Goal: Find specific page/section: Find specific page/section

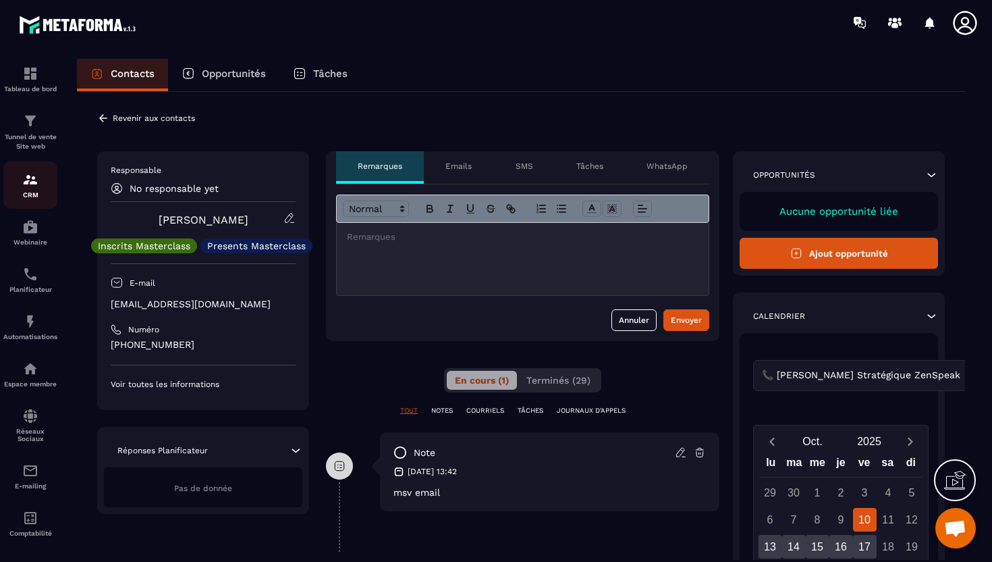
click at [33, 175] on img at bounding box center [30, 179] width 16 height 16
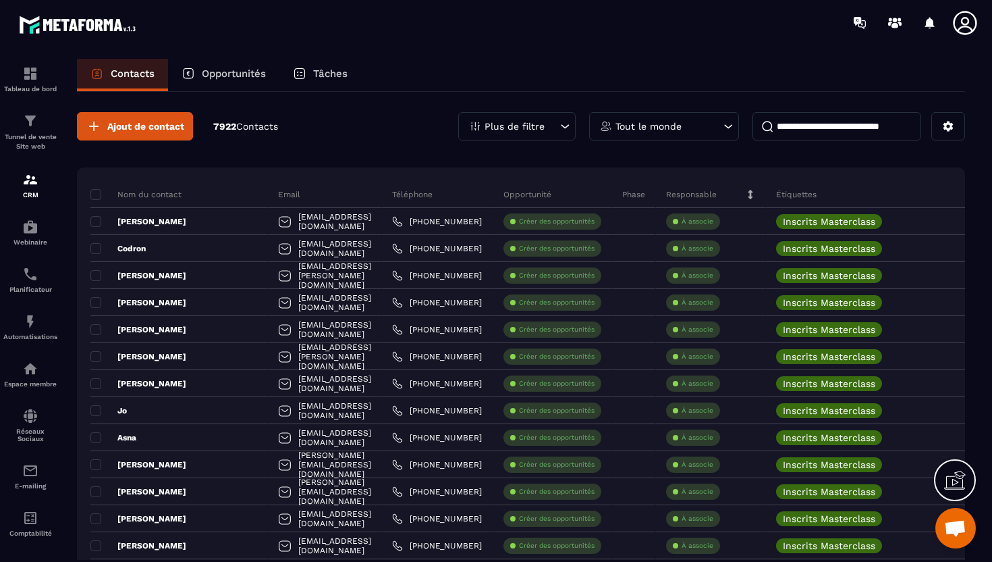
click at [538, 121] on p "Plus de filtre" at bounding box center [515, 125] width 60 height 9
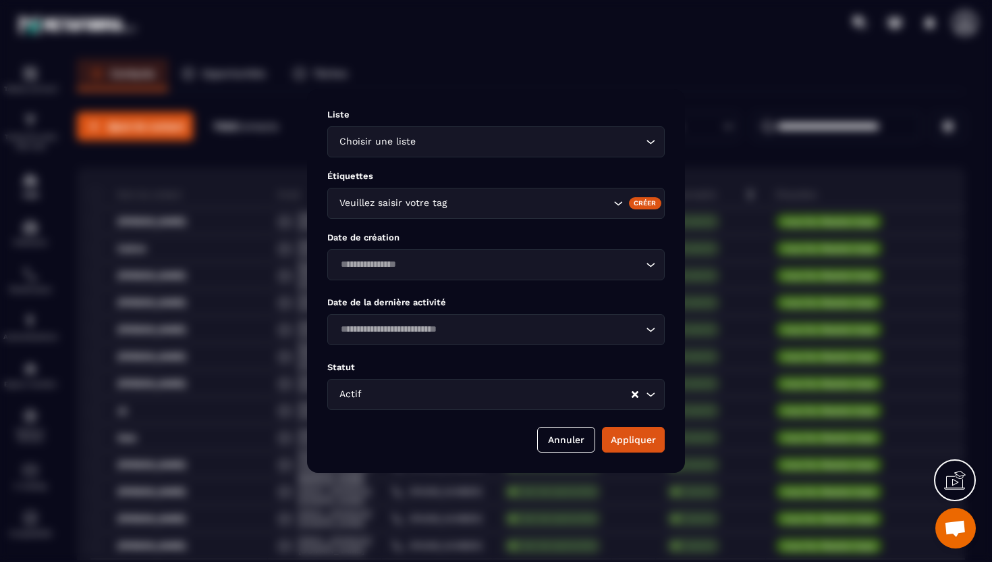
click at [495, 213] on div "Veuillez saisir votre tag" at bounding box center [495, 203] width 337 height 31
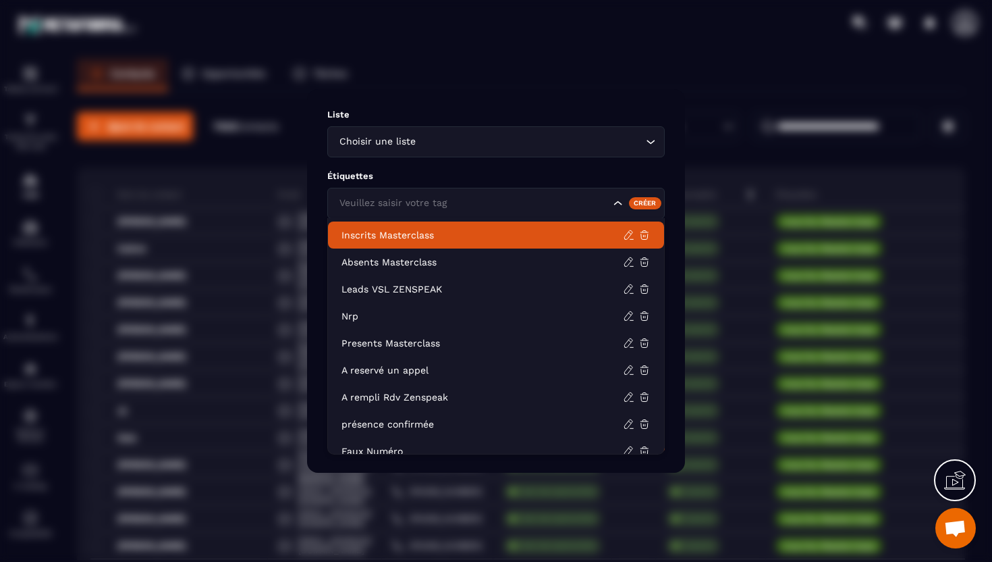
click at [445, 236] on p "Inscrits Masterclass" at bounding box center [482, 234] width 281 height 13
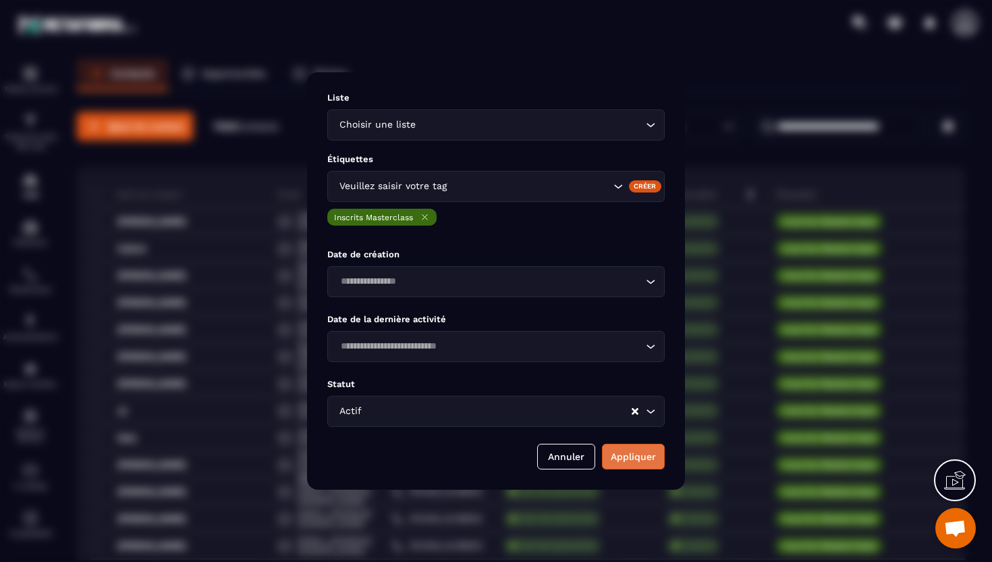
click at [642, 468] on button "Appliquer" at bounding box center [633, 456] width 63 height 26
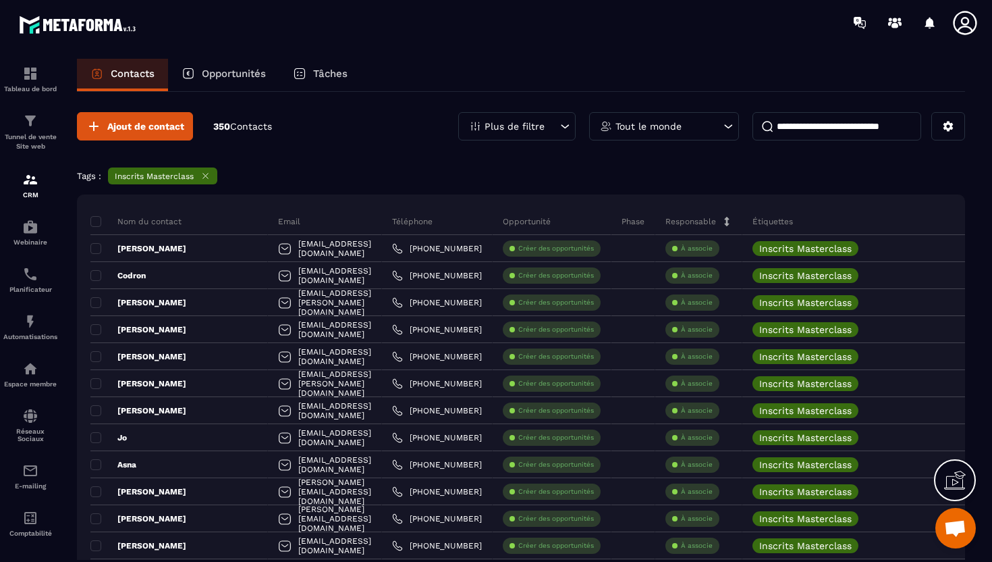
click at [853, 117] on input at bounding box center [837, 126] width 169 height 28
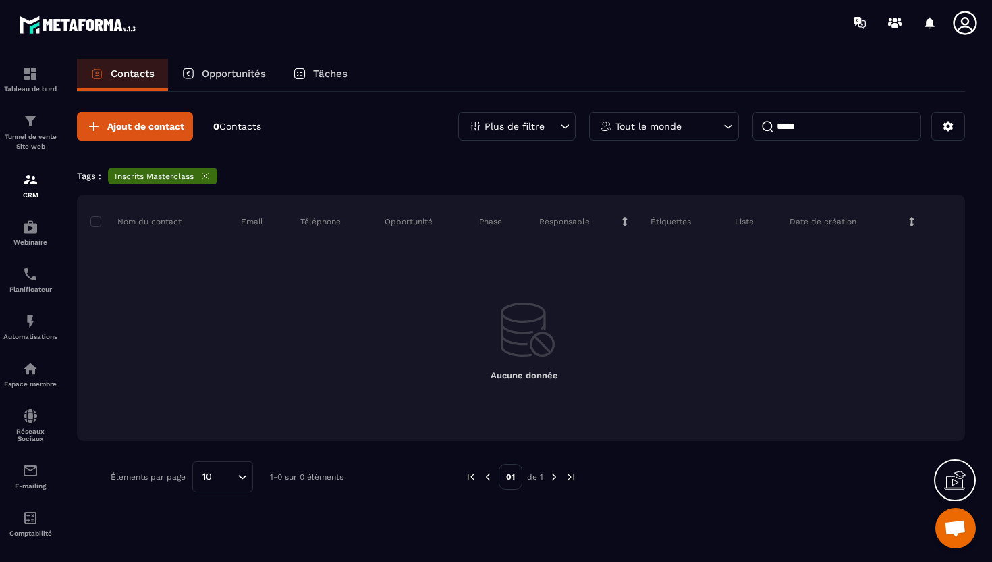
click at [791, 126] on input "*****" at bounding box center [837, 126] width 169 height 28
type input "*"
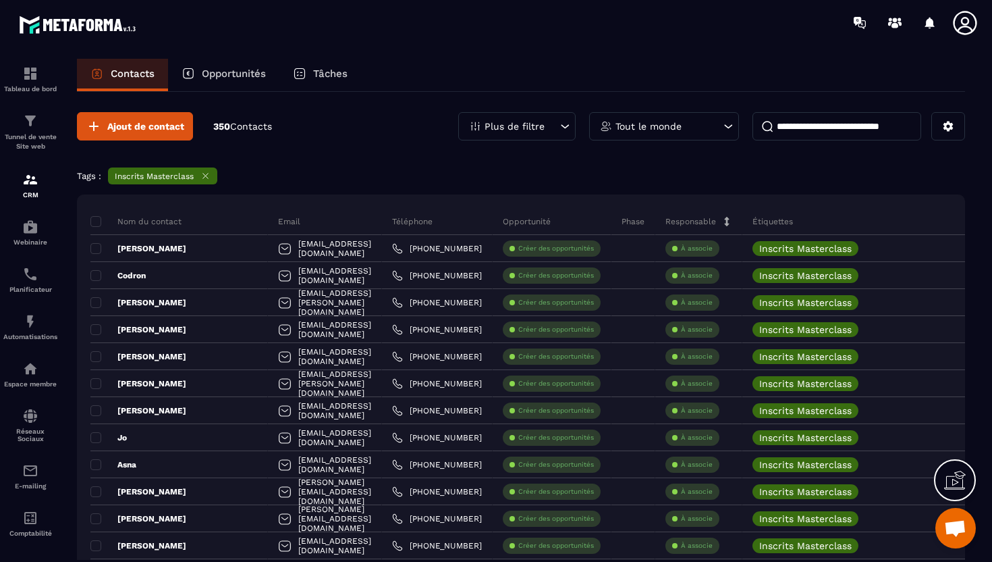
click at [204, 177] on icon at bounding box center [205, 175] width 5 height 5
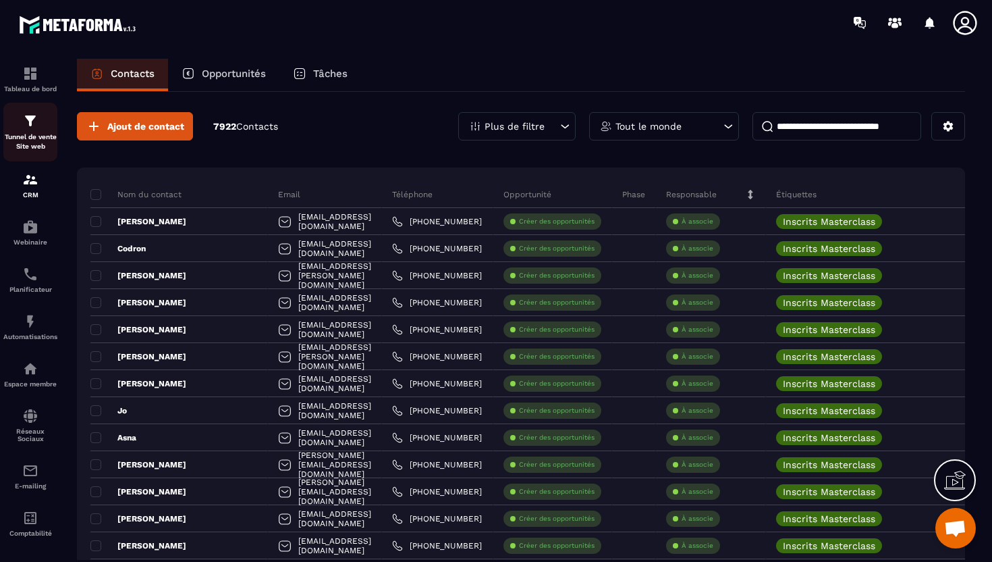
click at [25, 134] on p "Tunnel de vente Site web" at bounding box center [30, 141] width 54 height 19
